Goal: Navigation & Orientation: Understand site structure

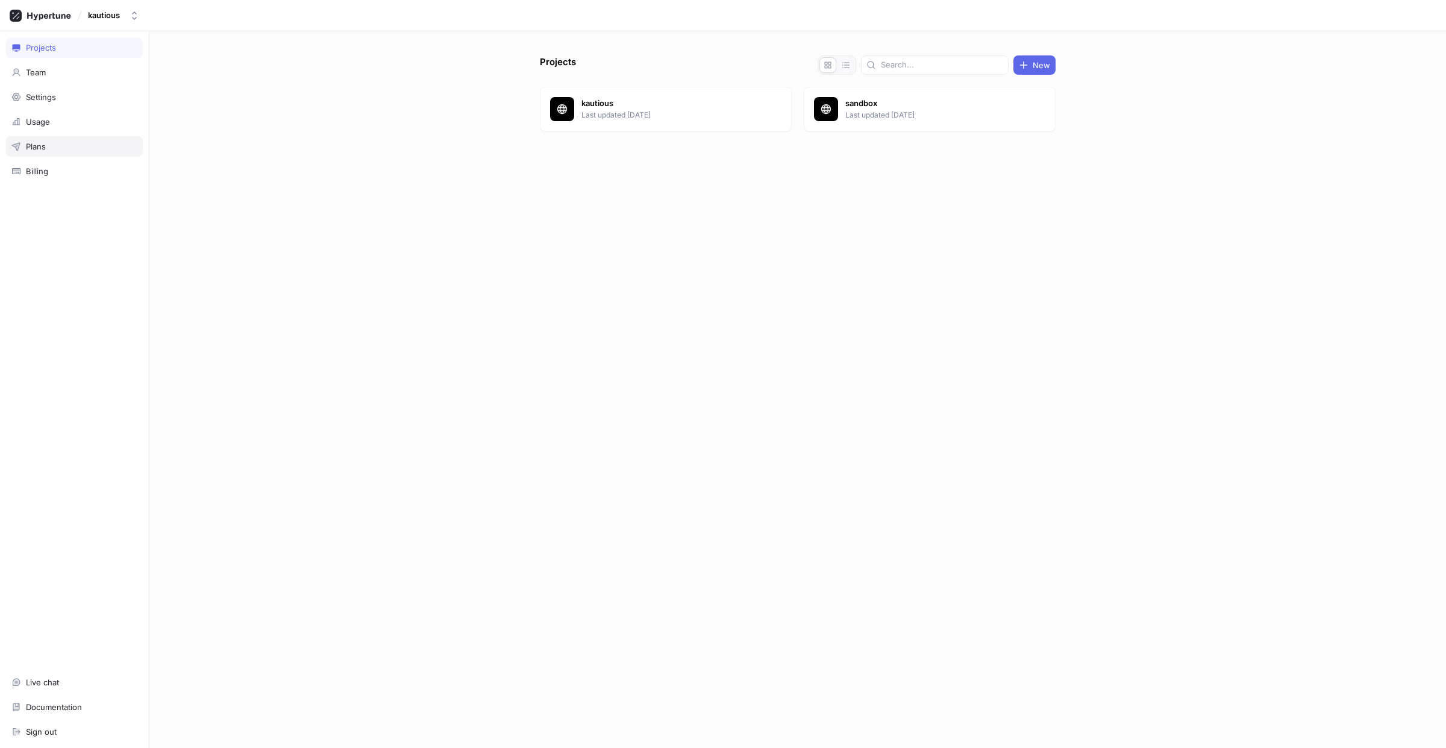
click at [47, 143] on div "Plans" at bounding box center [74, 147] width 126 height 10
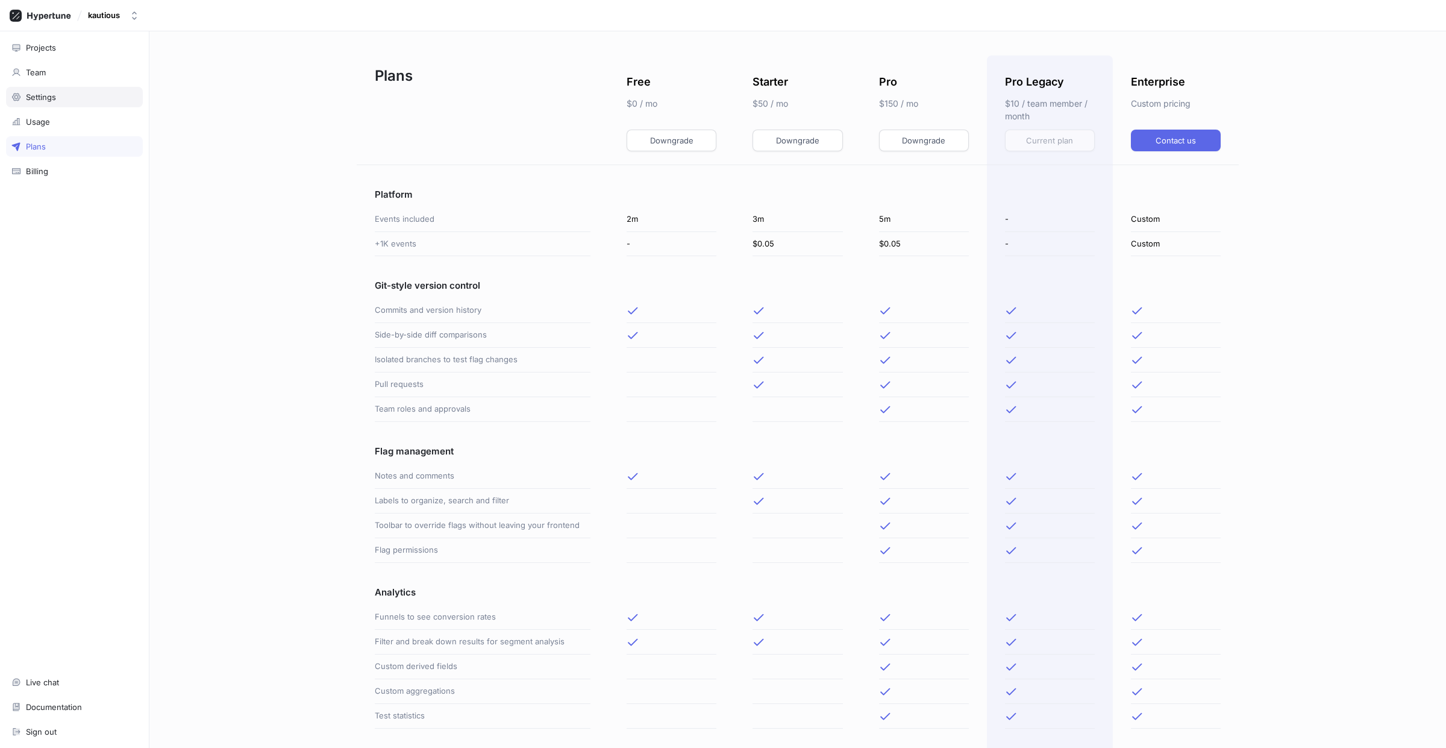
click at [42, 90] on div "Settings" at bounding box center [74, 97] width 137 height 20
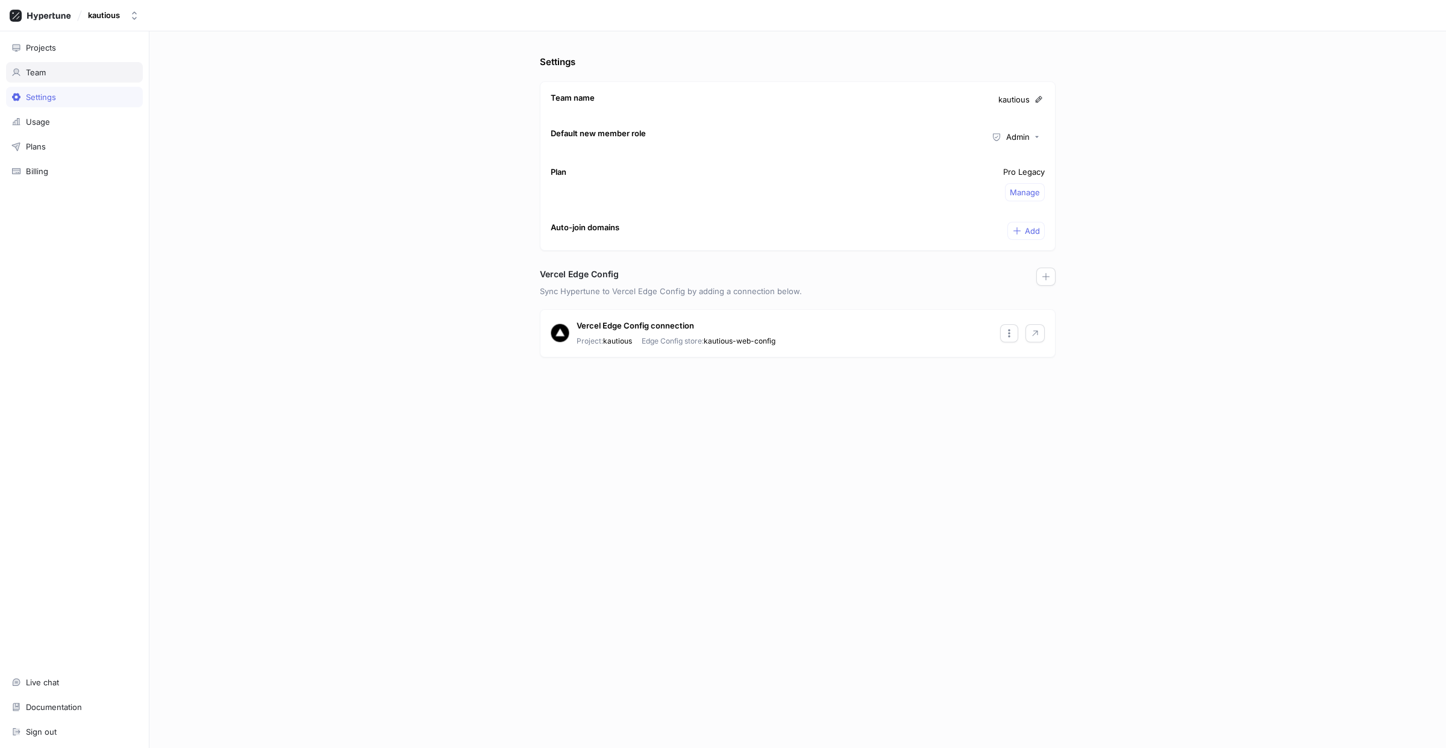
click at [42, 69] on div "Team" at bounding box center [36, 72] width 20 height 10
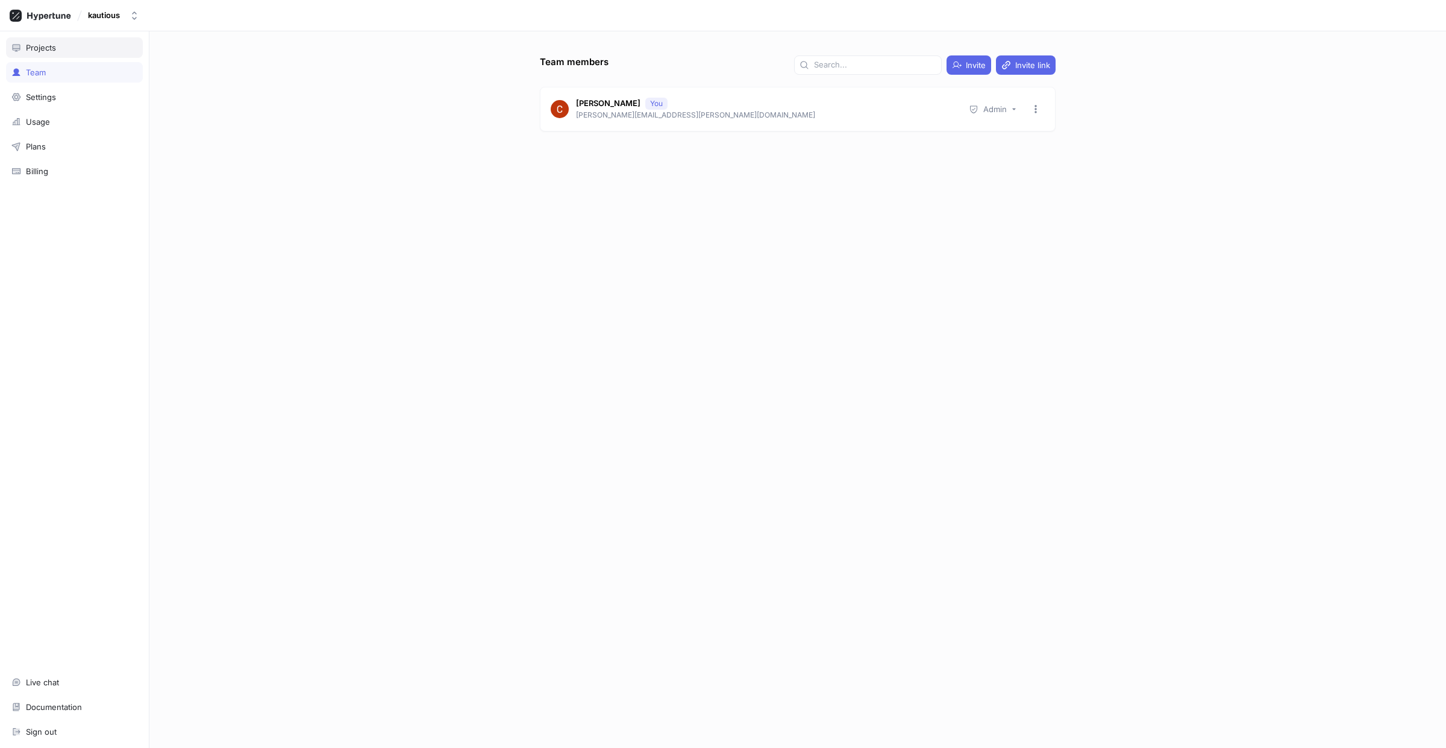
click at [44, 51] on div "Projects" at bounding box center [41, 48] width 30 height 10
click at [563, 104] on icon at bounding box center [562, 109] width 10 height 10
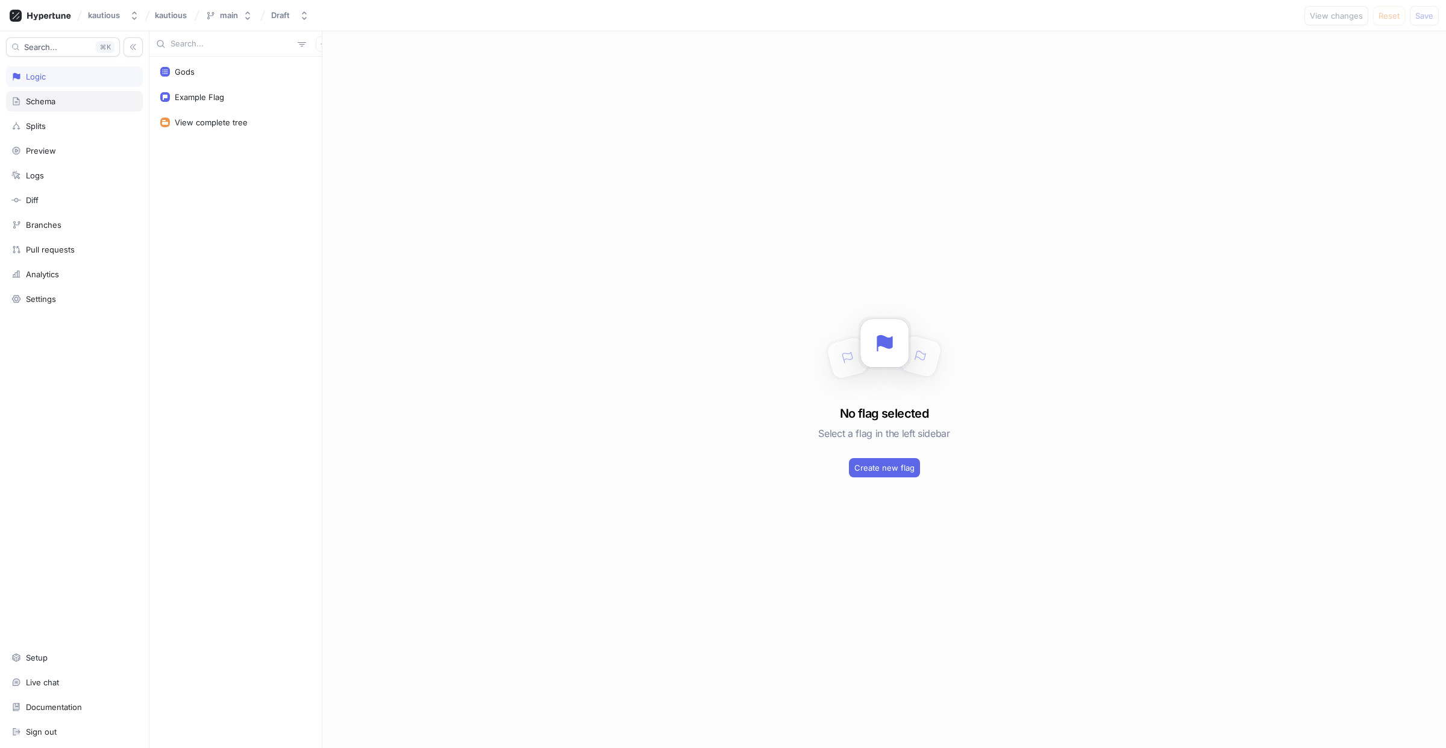
click at [52, 107] on div "Schema" at bounding box center [74, 101] width 137 height 20
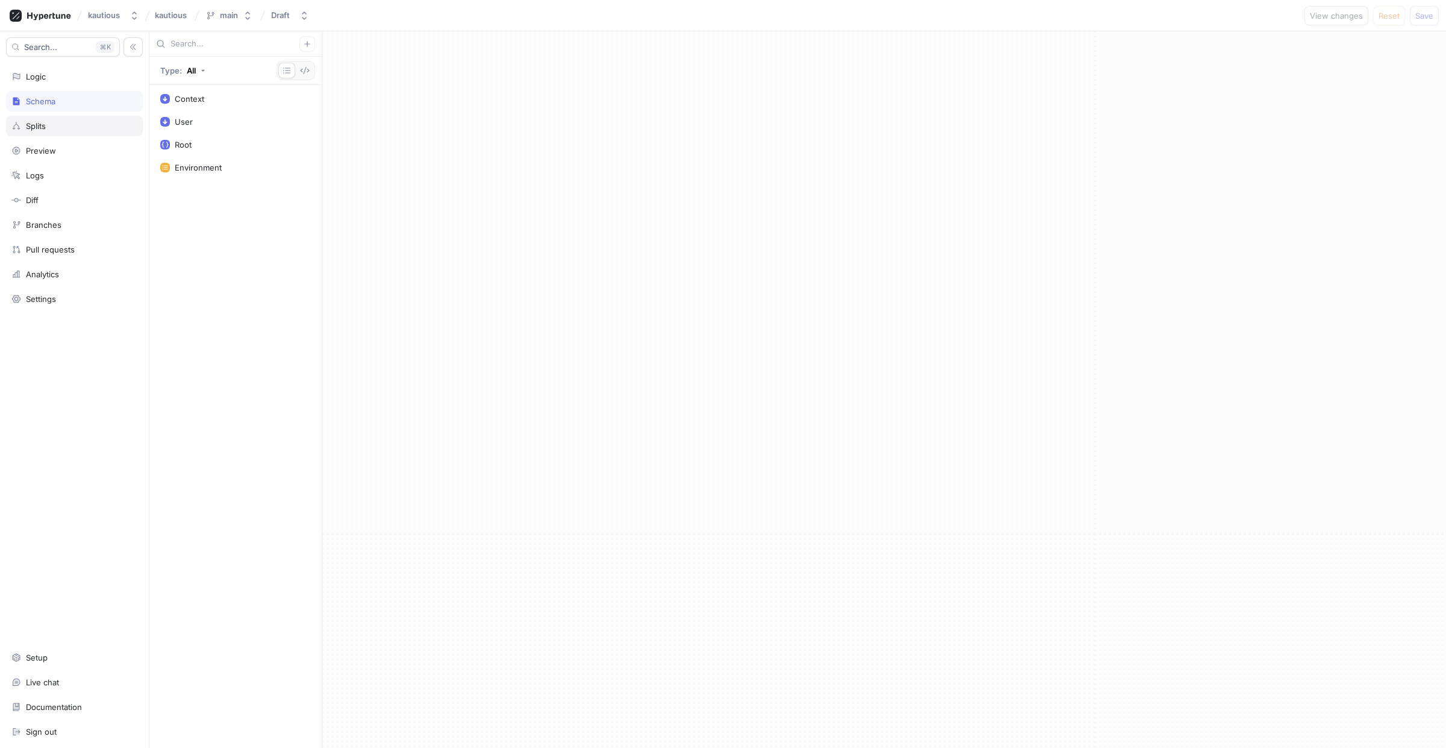
click at [41, 120] on div "Splits" at bounding box center [74, 126] width 137 height 20
click at [46, 80] on div "Logic" at bounding box center [74, 77] width 126 height 10
